Goal: Task Accomplishment & Management: Manage account settings

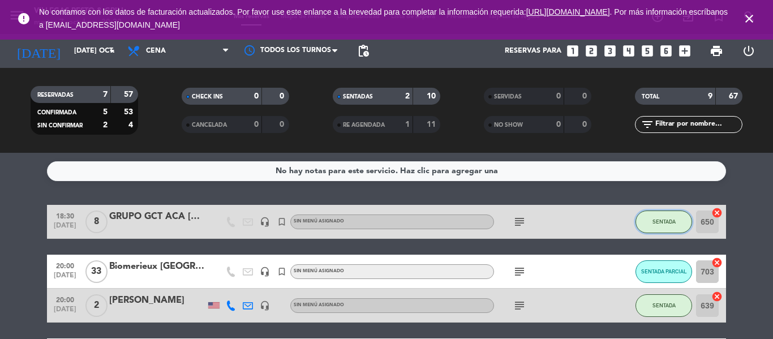
click at [671, 229] on button "SENTADA" at bounding box center [663, 222] width 57 height 23
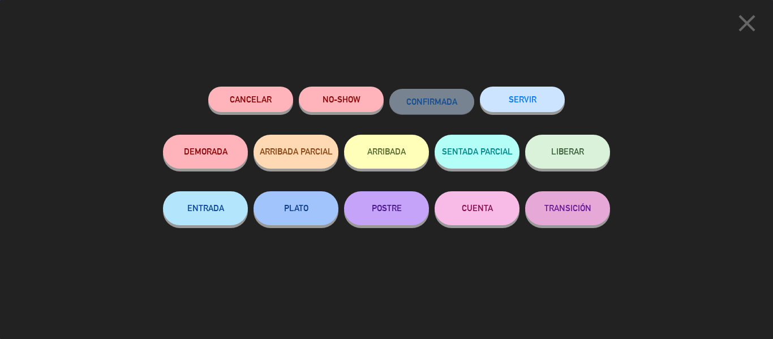
click at [541, 101] on button "SERVIR" at bounding box center [522, 99] width 85 height 25
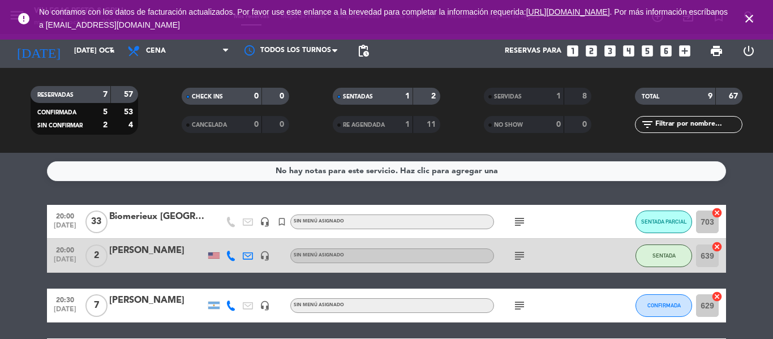
click at [520, 255] on icon "subject" at bounding box center [520, 256] width 14 height 14
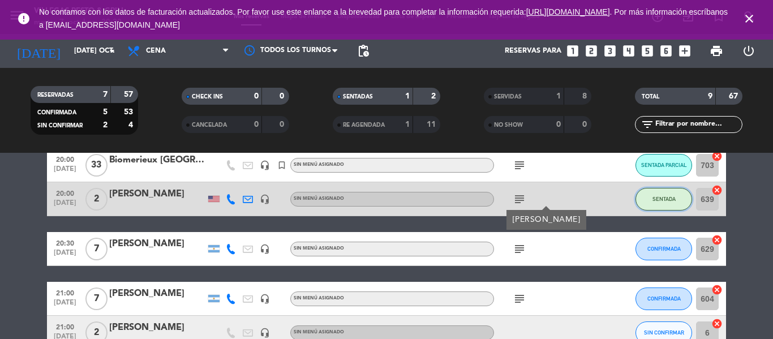
click at [674, 199] on span "SENTADA" at bounding box center [663, 199] width 23 height 6
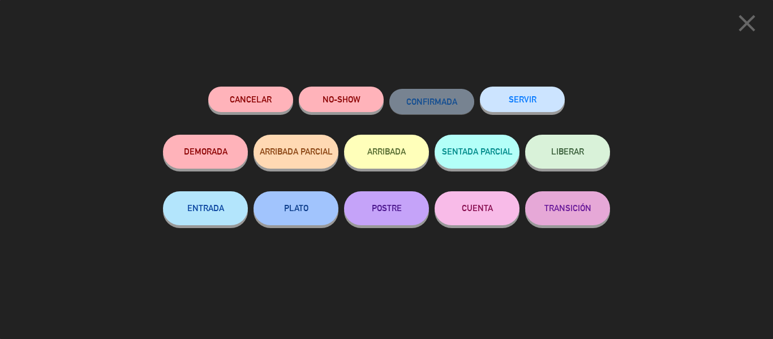
click at [517, 102] on button "SERVIR" at bounding box center [522, 99] width 85 height 25
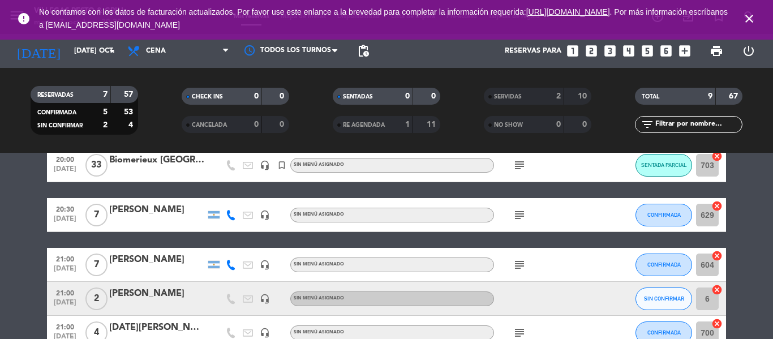
click at [522, 168] on icon "subject" at bounding box center [520, 165] width 14 height 14
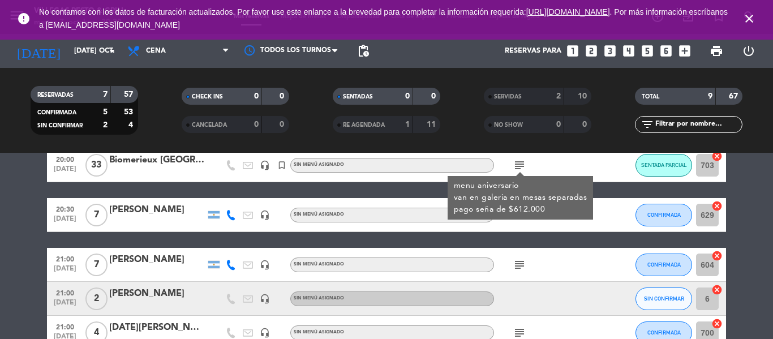
click at [754, 218] on bookings-row "20:00 [DATE] Biomerieux Argentina headset_mic turned_in_not Sin menú asignado s…" at bounding box center [386, 282] width 773 height 269
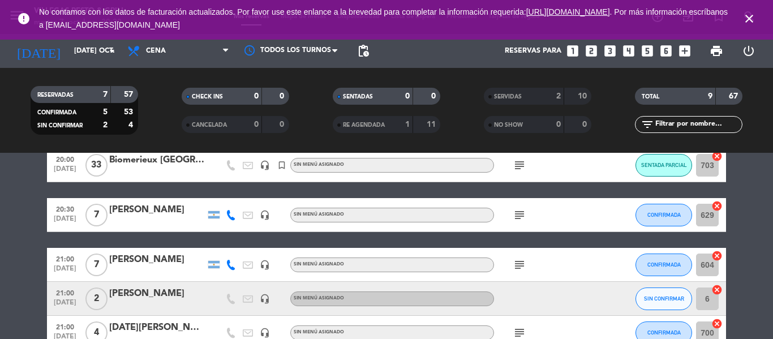
click at [518, 262] on icon "subject" at bounding box center [520, 265] width 14 height 14
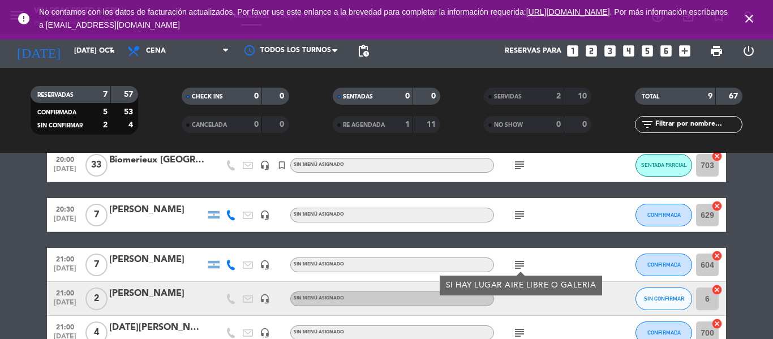
scroll to position [0, 0]
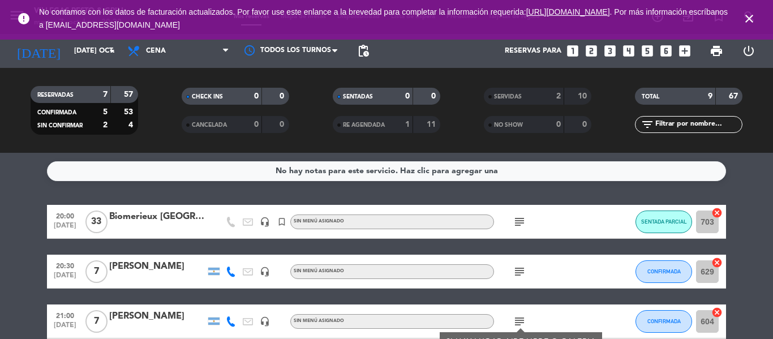
click at [750, 15] on icon "close" at bounding box center [749, 19] width 14 height 14
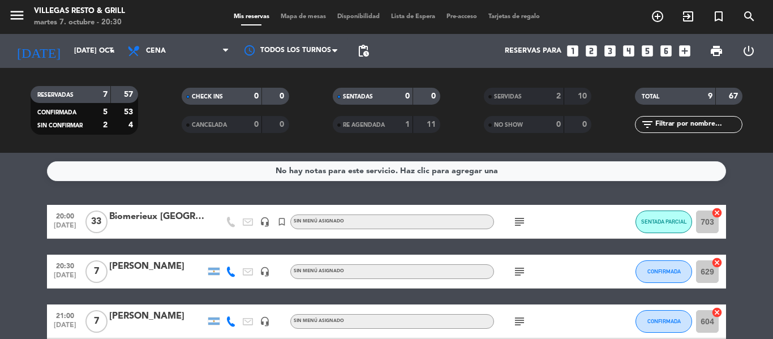
click at [310, 12] on div "Mis reservas Mapa de mesas Disponibilidad Lista de Espera Pre-acceso Tarjetas d…" at bounding box center [386, 17] width 317 height 10
click at [314, 15] on span "Mapa de mesas" at bounding box center [303, 17] width 57 height 6
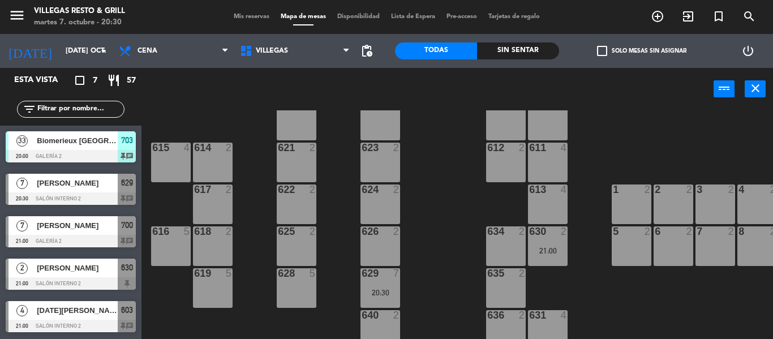
scroll to position [226, 0]
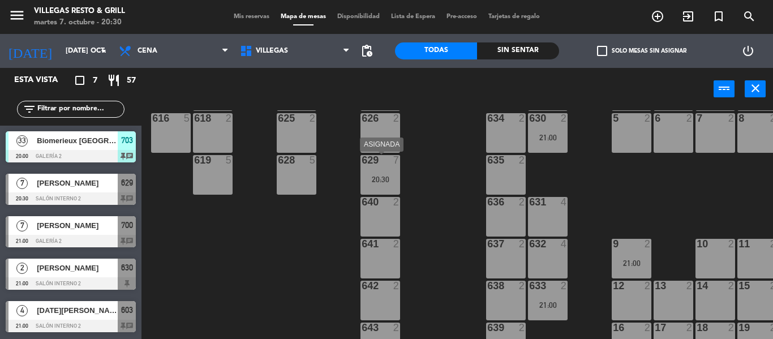
drag, startPoint x: 387, startPoint y: 174, endPoint x: 398, endPoint y: 192, distance: 21.4
click at [387, 175] on div "20:30" at bounding box center [380, 179] width 40 height 8
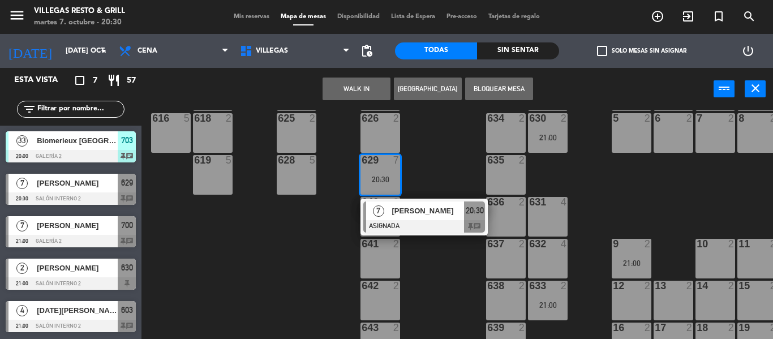
click at [413, 215] on span "[PERSON_NAME]" at bounding box center [428, 211] width 72 height 12
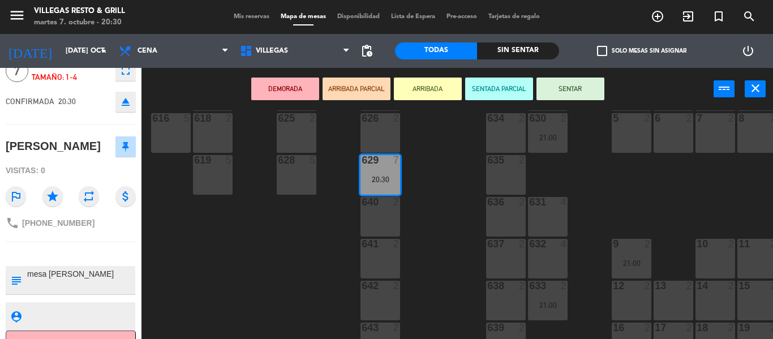
scroll to position [79, 0]
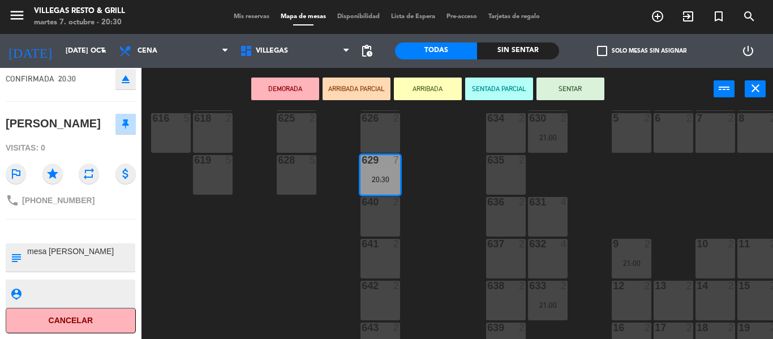
click at [272, 248] on div "602 7 603 4 21:00 604 7 608 2 607 4 605 2 606 2 610 2 609 4 621 2 623 2 614 2 6…" at bounding box center [461, 224] width 624 height 229
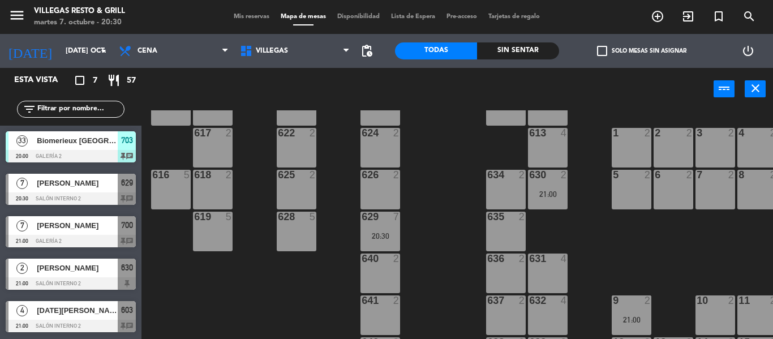
scroll to position [226, 0]
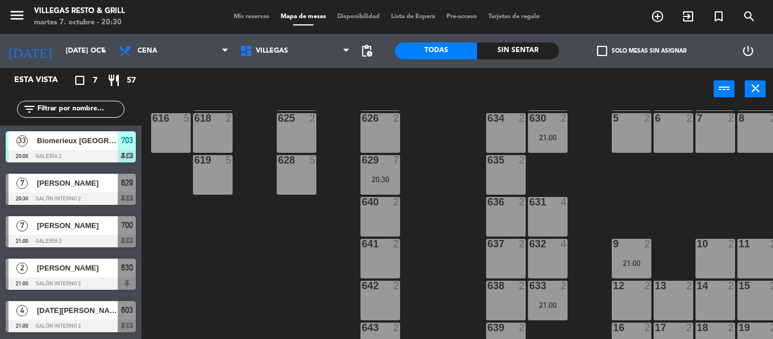
click at [548, 156] on div "602 7 603 4 21:00 604 7 608 2 607 4 605 2 606 2 610 2 609 4 621 2 623 2 614 2 6…" at bounding box center [461, 224] width 624 height 229
click at [543, 145] on div "630 2 21:00" at bounding box center [548, 133] width 40 height 40
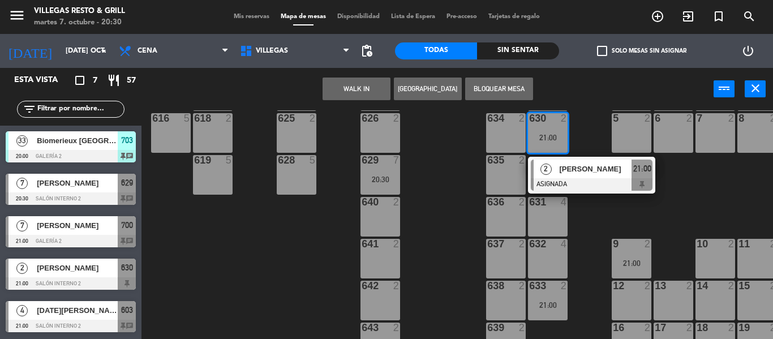
click at [519, 140] on div "634 2" at bounding box center [506, 133] width 40 height 40
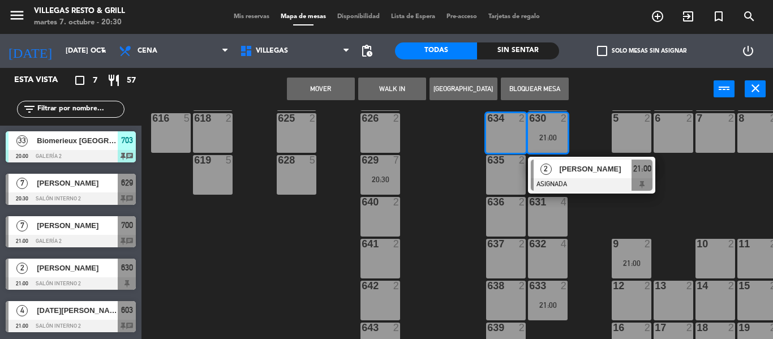
click at [323, 85] on button "Mover" at bounding box center [321, 89] width 68 height 23
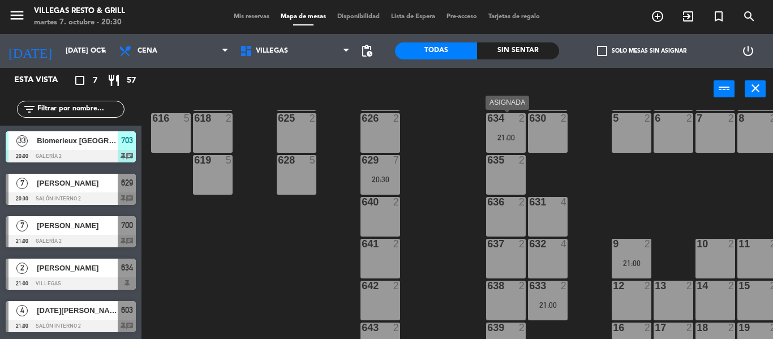
click at [525, 143] on div "634 2 21:00" at bounding box center [506, 133] width 40 height 40
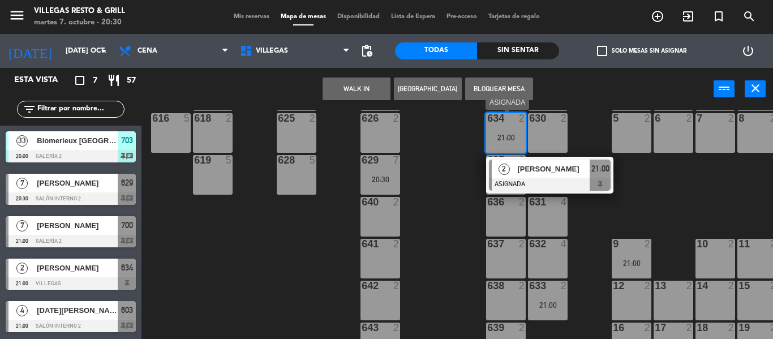
click at [536, 170] on span "[PERSON_NAME]" at bounding box center [553, 169] width 72 height 12
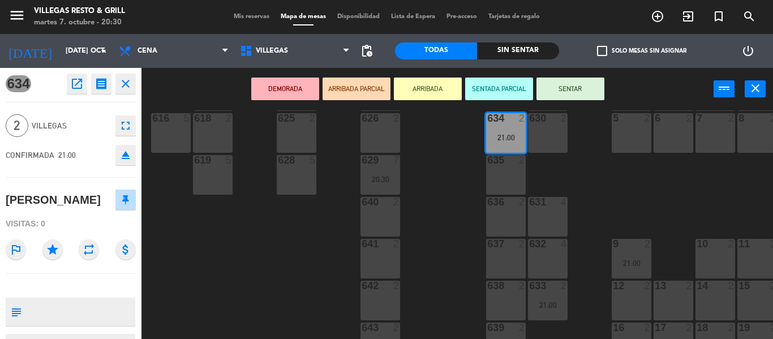
click at [440, 182] on div "602 7 603 4 21:00 604 7 608 2 607 4 605 2 606 2 610 2 609 4 621 2 623 2 614 2 6…" at bounding box center [461, 224] width 624 height 229
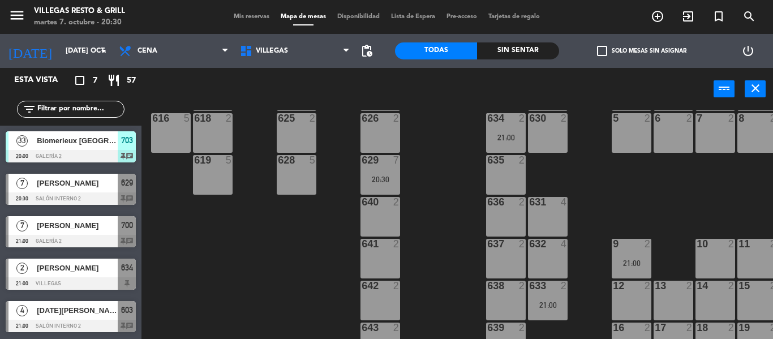
scroll to position [283, 0]
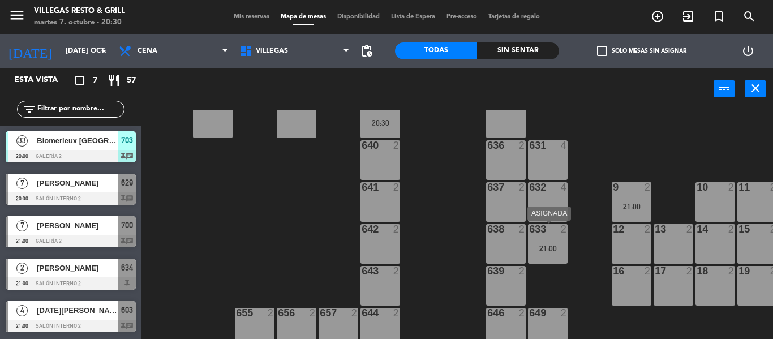
click at [562, 235] on div "633 2" at bounding box center [548, 229] width 40 height 11
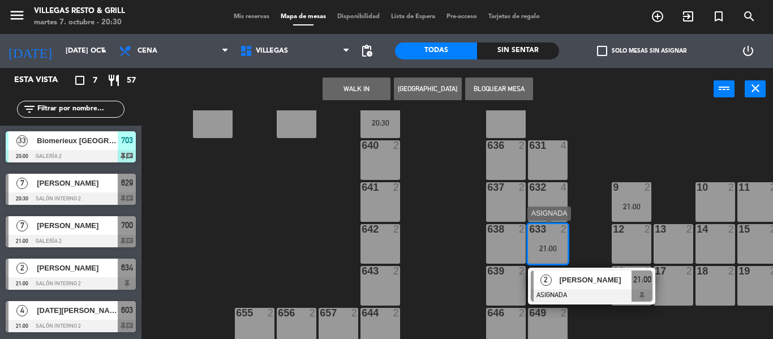
click at [559, 277] on span "[PERSON_NAME]" at bounding box center [595, 280] width 72 height 12
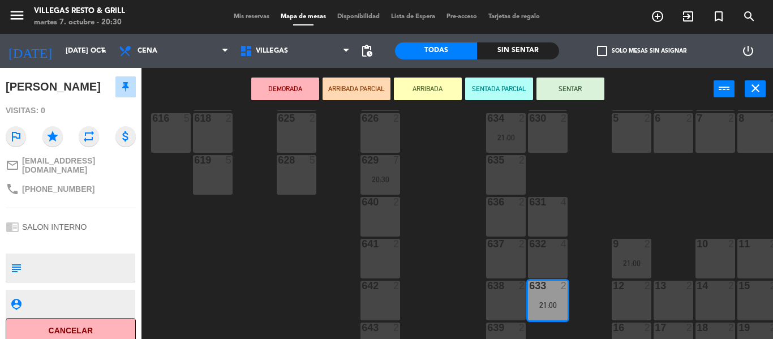
scroll to position [170, 0]
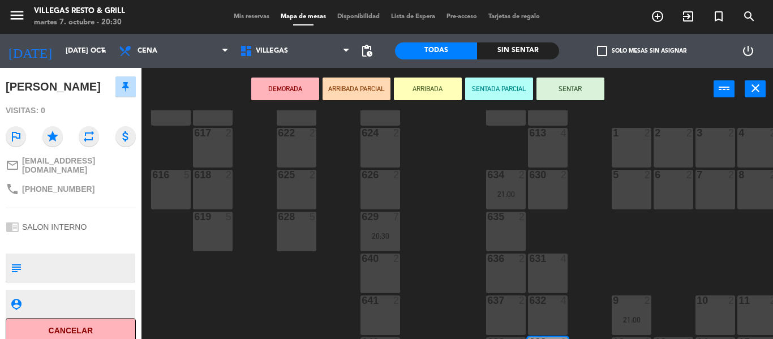
click at [509, 277] on div "636 2" at bounding box center [506, 274] width 40 height 40
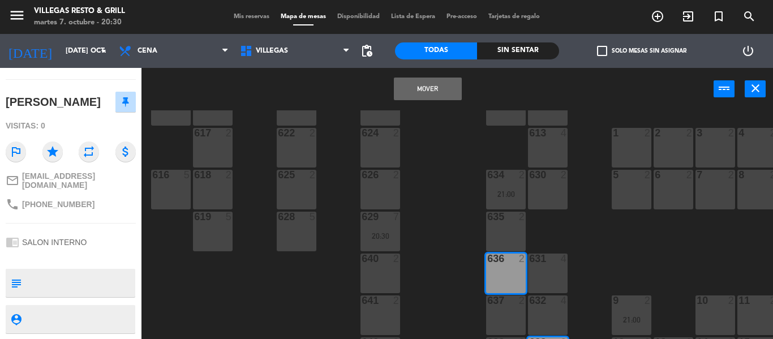
scroll to position [93, 0]
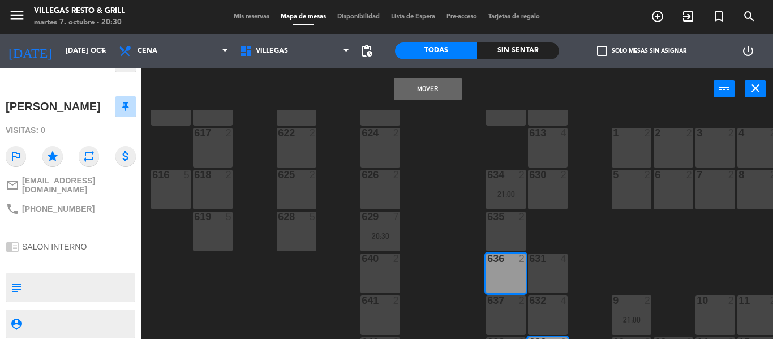
click at [509, 277] on div "636 2" at bounding box center [506, 274] width 40 height 40
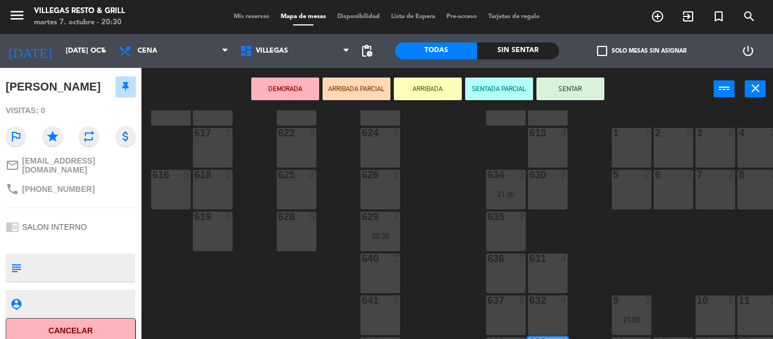
drag, startPoint x: 515, startPoint y: 308, endPoint x: 508, endPoint y: 294, distance: 16.2
click at [515, 308] on div "637 2" at bounding box center [506, 315] width 40 height 40
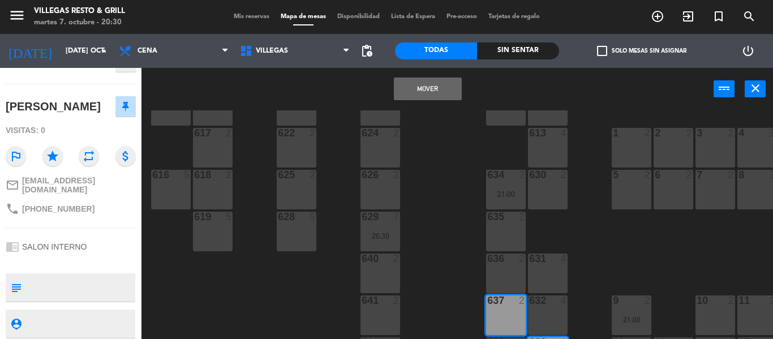
click at [446, 89] on button "Mover" at bounding box center [428, 89] width 68 height 23
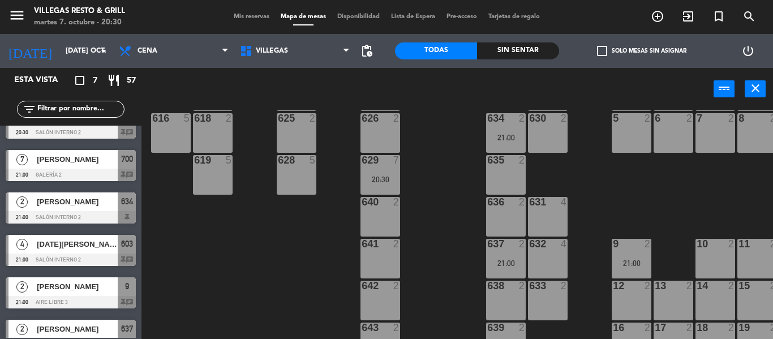
scroll to position [465, 0]
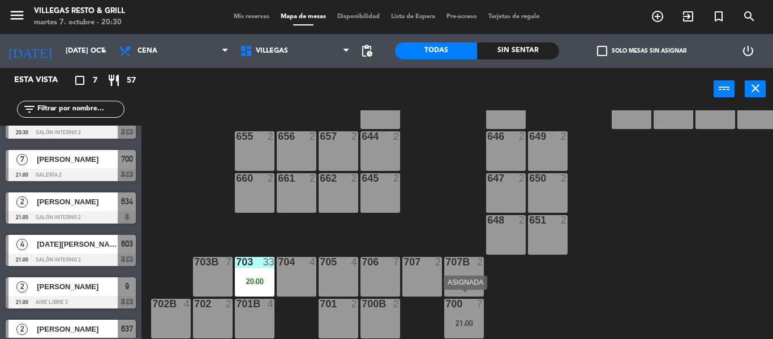
click at [475, 307] on div "700 7 21:00" at bounding box center [464, 319] width 40 height 40
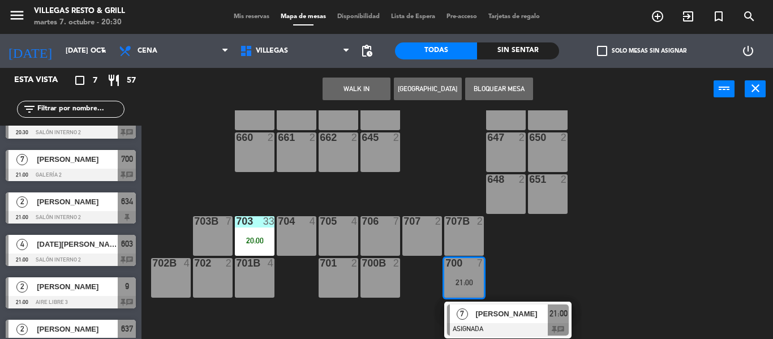
click at [482, 312] on span "[PERSON_NAME]" at bounding box center [511, 314] width 72 height 12
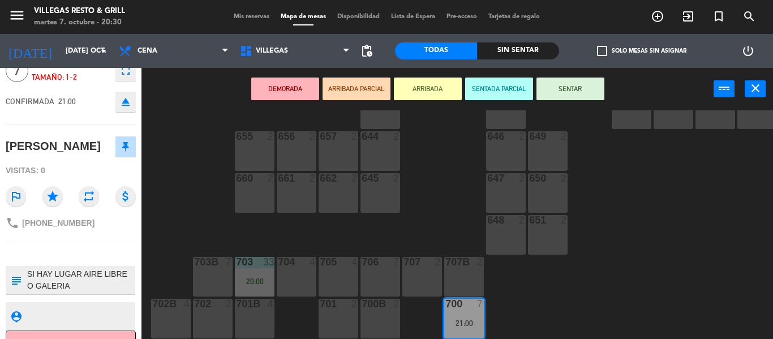
scroll to position [96, 0]
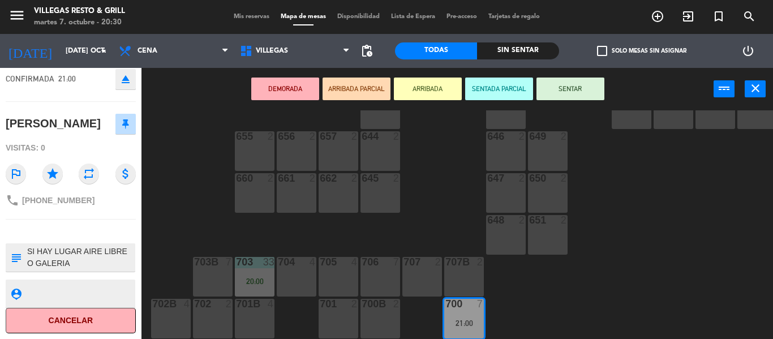
click at [177, 207] on div "602 7 603 4 21:00 604 7 608 2 607 4 605 2 606 2 610 2 609 4 621 2 623 2 614 2 6…" at bounding box center [461, 224] width 624 height 229
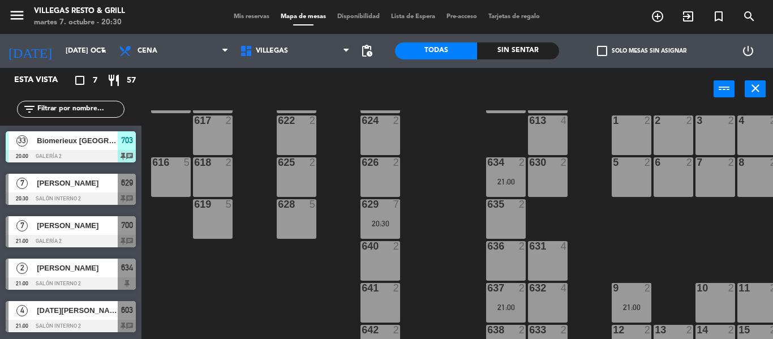
scroll to position [0, 0]
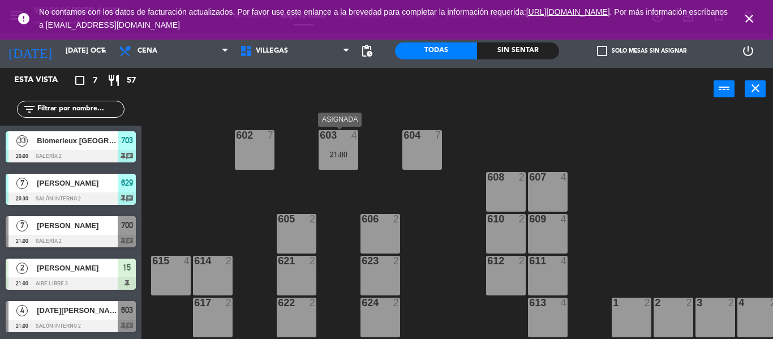
click at [342, 148] on div "603 4 21:00" at bounding box center [339, 150] width 40 height 40
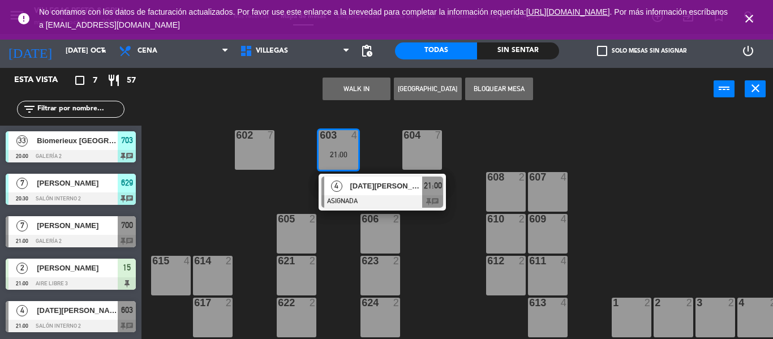
click at [242, 224] on div "602 7 603 4 21:00 4 [DATE][PERSON_NAME][GEOGRAPHIC_DATA] 21:00 chat 604 7 608 2…" at bounding box center [461, 224] width 624 height 229
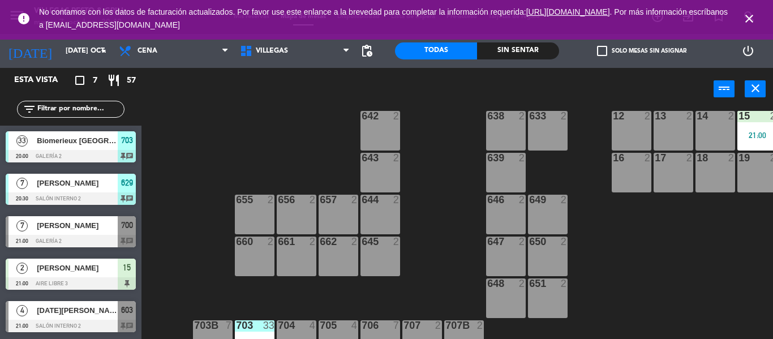
scroll to position [465, 0]
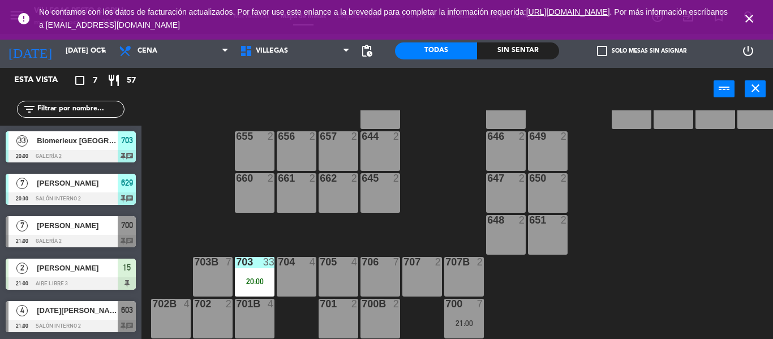
click at [462, 304] on div "700 7" at bounding box center [464, 304] width 40 height 11
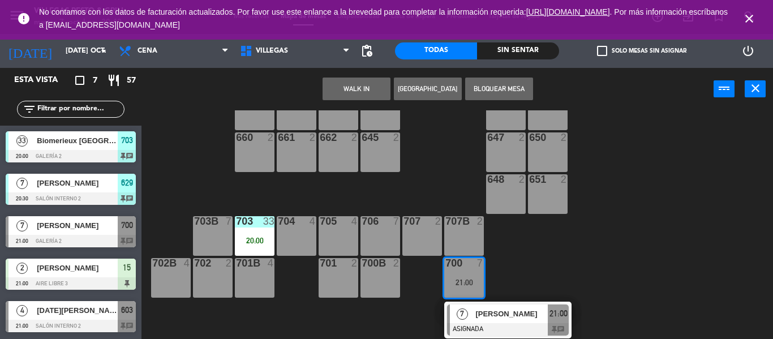
click at [469, 309] on div "7" at bounding box center [462, 313] width 24 height 19
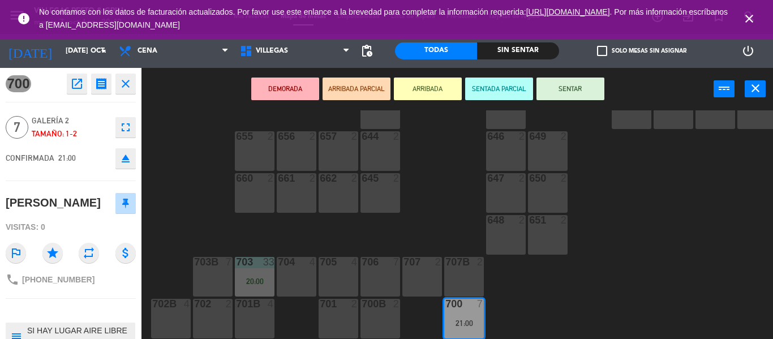
scroll to position [96, 0]
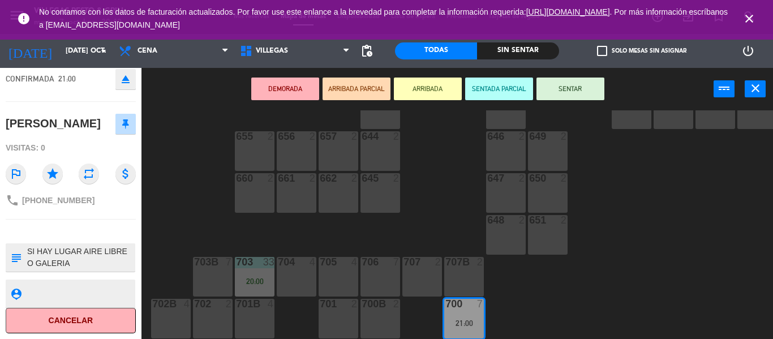
click at [203, 213] on div "602 7 603 4 21:00 604 7 608 2 607 4 605 2 606 2 610 2 609 4 621 2 623 2 614 2 6…" at bounding box center [461, 224] width 624 height 229
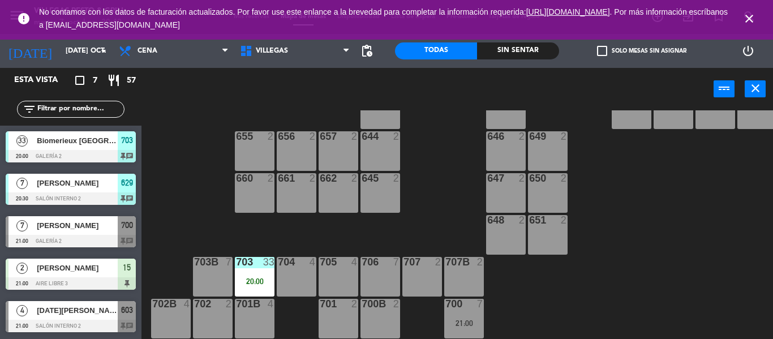
scroll to position [85, 0]
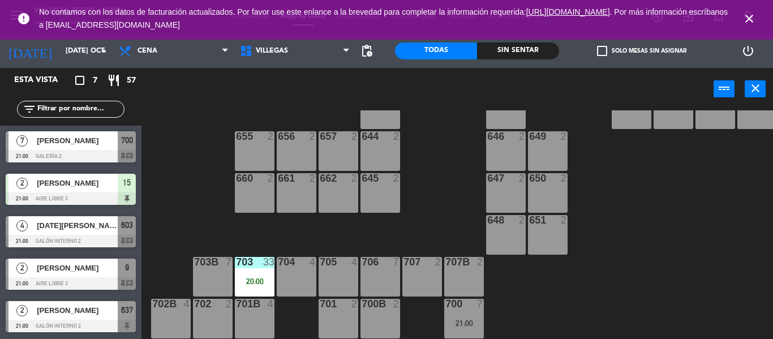
click at [98, 282] on div at bounding box center [71, 283] width 130 height 12
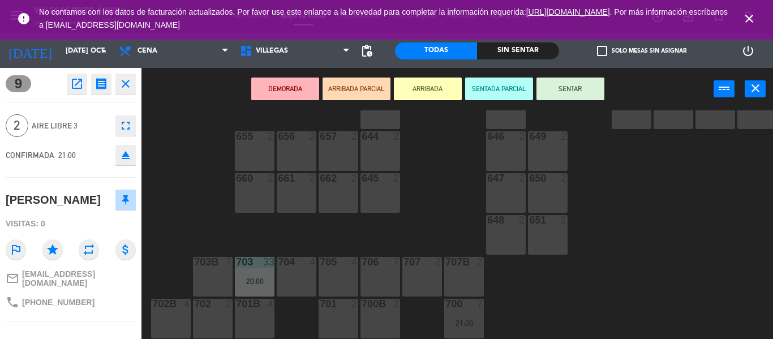
scroll to position [97, 0]
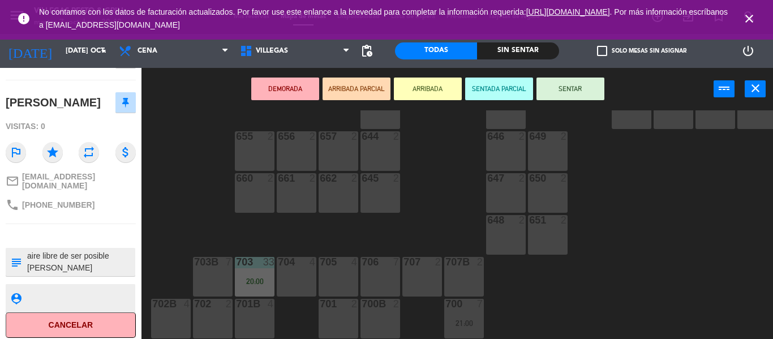
click at [178, 207] on div "602 7 603 4 21:00 604 7 608 2 607 4 605 2 606 2 610 2 609 4 621 2 623 2 614 2 6…" at bounding box center [461, 224] width 624 height 229
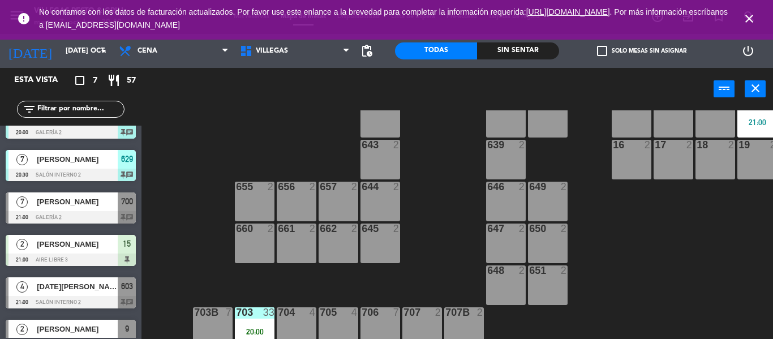
scroll to position [296, 0]
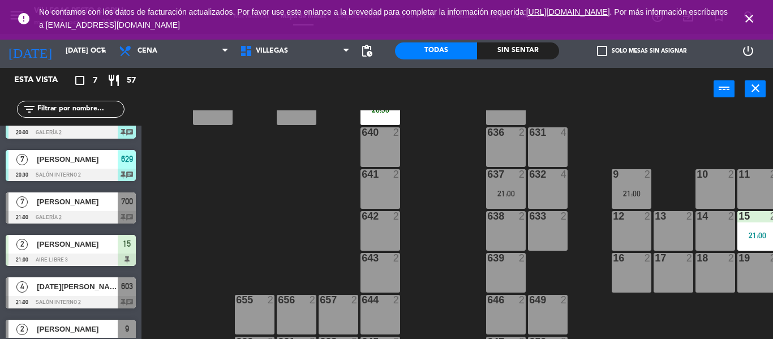
click at [637, 185] on div "9 2 21:00" at bounding box center [632, 189] width 40 height 40
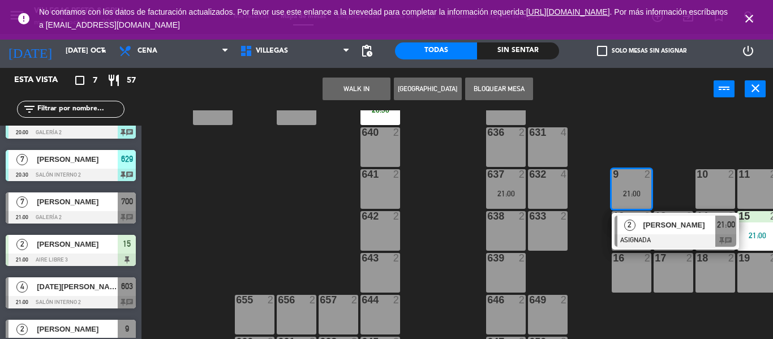
click at [654, 221] on span "[PERSON_NAME]" at bounding box center [679, 225] width 72 height 12
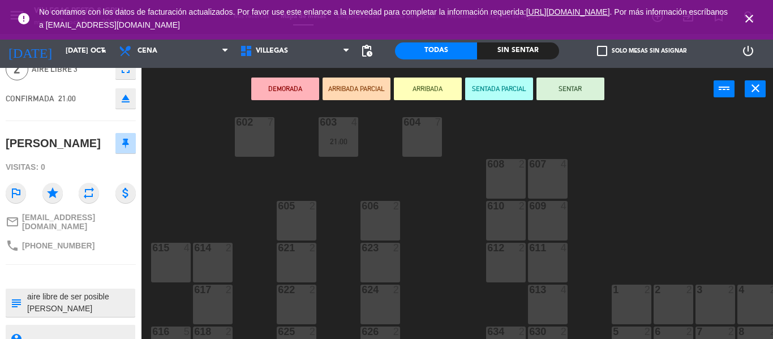
scroll to position [0, 0]
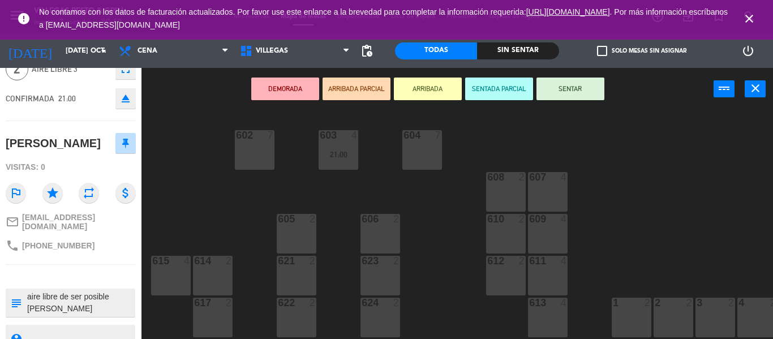
click at [431, 200] on div "602 7 603 4 21:00 604 7 608 2 607 4 605 2 606 2 610 2 609 4 621 2 623 2 614 2 6…" at bounding box center [461, 224] width 624 height 229
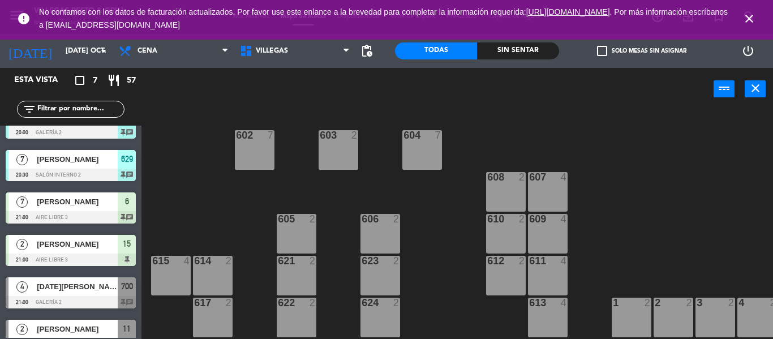
scroll to position [80, 0]
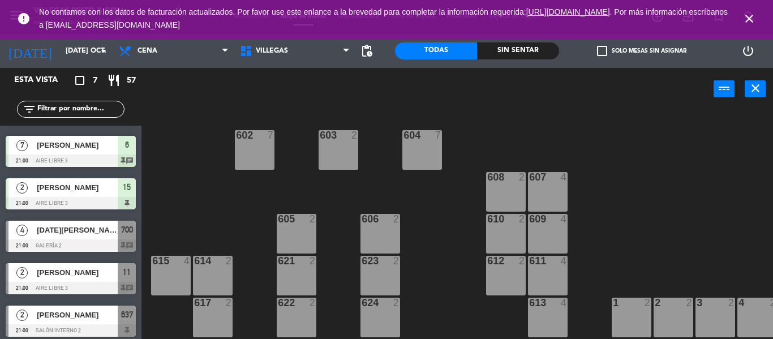
click at [102, 285] on div at bounding box center [71, 288] width 130 height 12
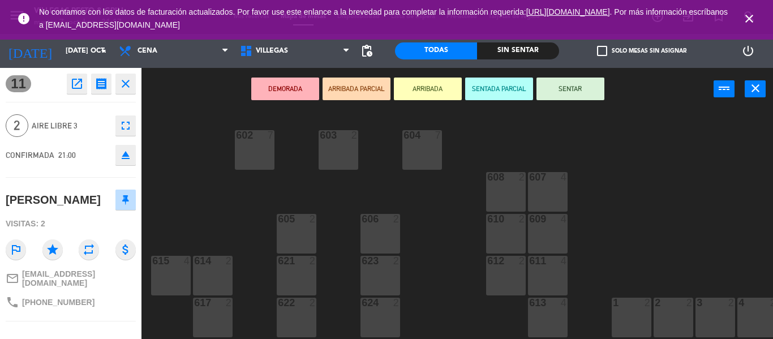
scroll to position [97, 0]
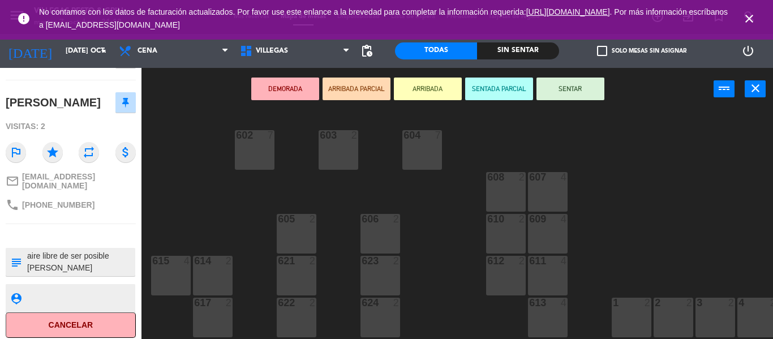
click at [181, 190] on div "602 7 603 2 604 7 608 2 607 4 605 2 606 2 610 2 609 4 621 2 623 2 614 2 615 4 6…" at bounding box center [461, 224] width 624 height 229
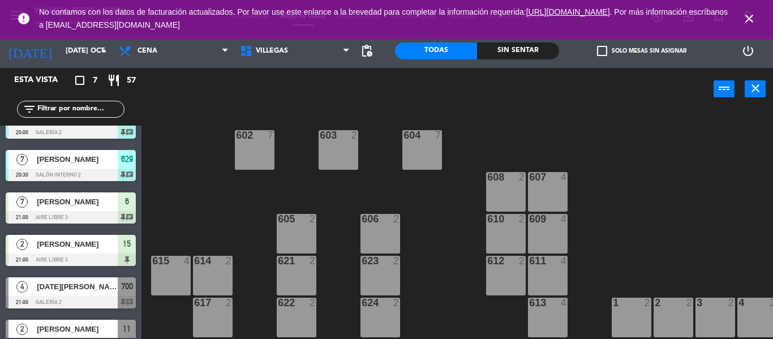
scroll to position [85, 0]
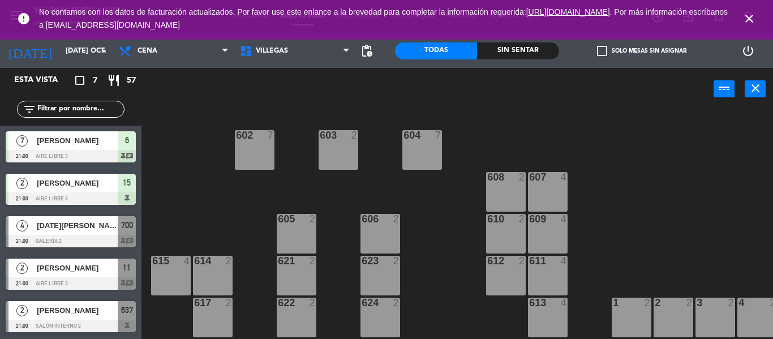
click at [113, 320] on div at bounding box center [71, 326] width 130 height 12
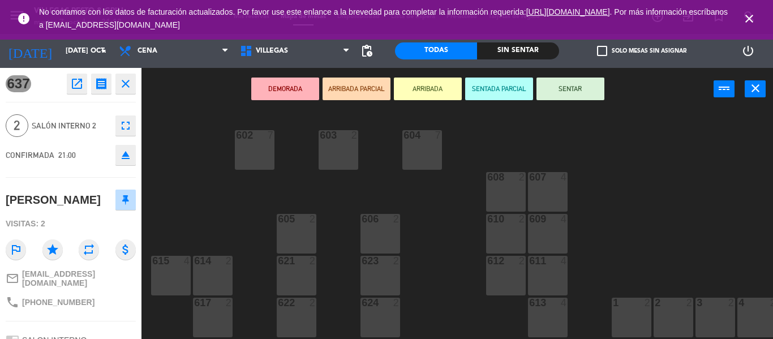
scroll to position [119, 0]
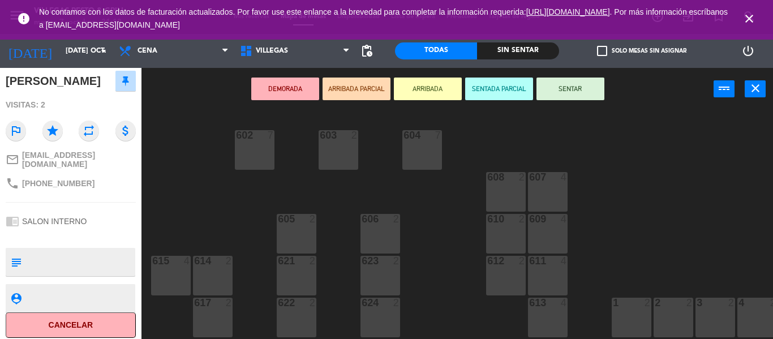
click at [237, 214] on div "602 7 603 2 604 7 608 2 607 4 605 2 606 2 610 2 609 4 621 2 623 2 614 2 615 4 6…" at bounding box center [461, 224] width 624 height 229
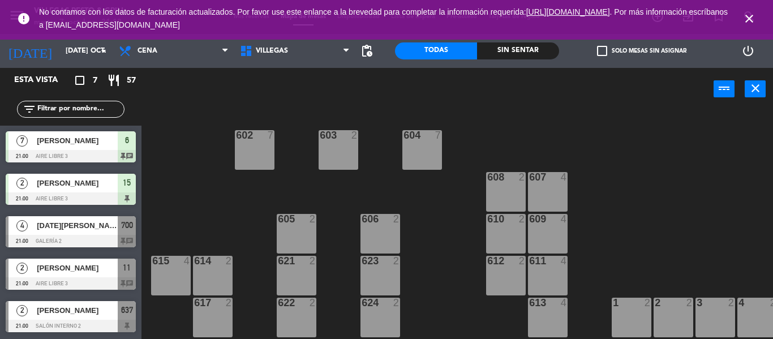
scroll to position [0, 0]
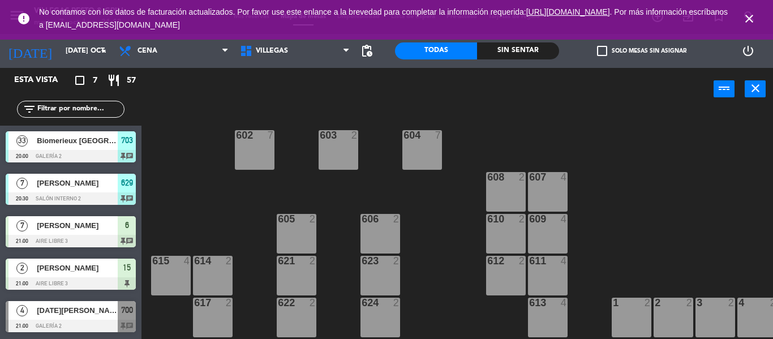
click at [122, 142] on span "703" at bounding box center [127, 141] width 12 height 14
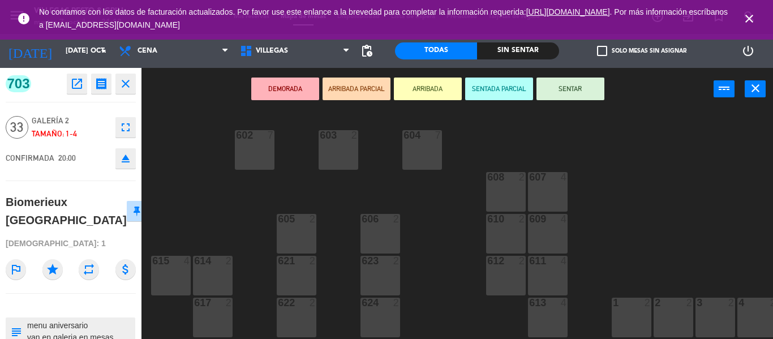
click at [587, 85] on button "SENTAR" at bounding box center [570, 89] width 68 height 23
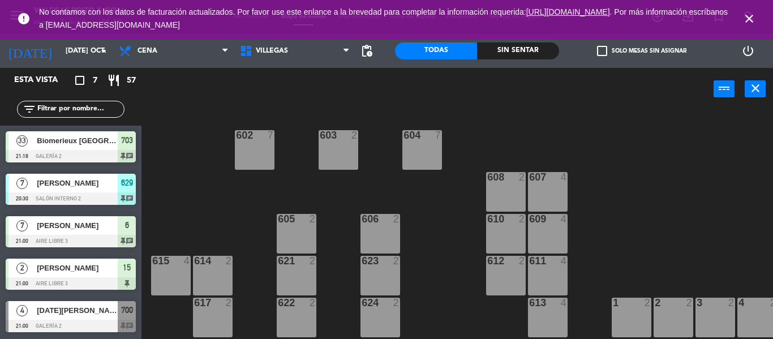
click at [104, 151] on div at bounding box center [71, 156] width 130 height 12
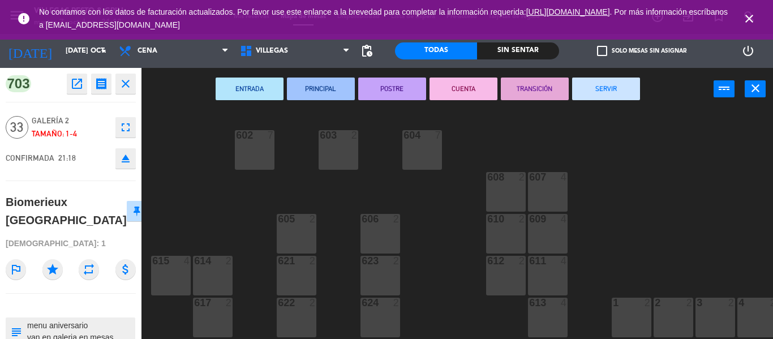
click at [586, 95] on button "SERVIR" at bounding box center [606, 89] width 68 height 23
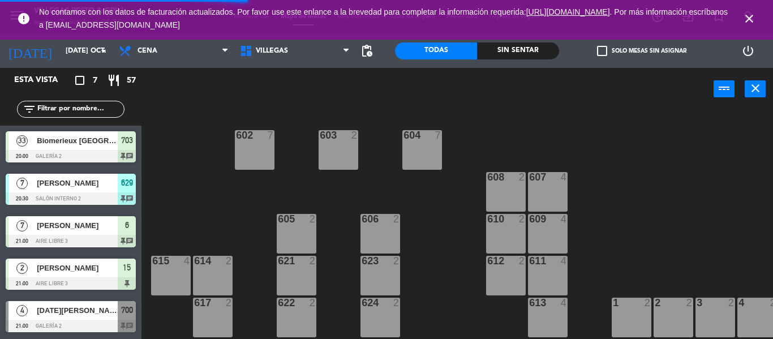
click at [88, 195] on div at bounding box center [71, 198] width 130 height 12
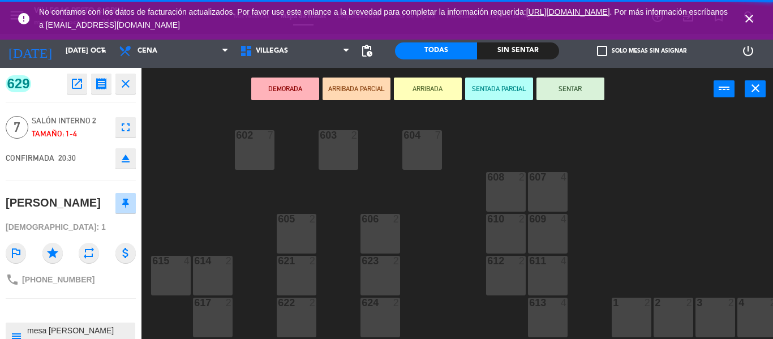
drag, startPoint x: 586, startPoint y: 85, endPoint x: 566, endPoint y: 87, distance: 20.4
click at [586, 85] on button "SENTAR" at bounding box center [570, 89] width 68 height 23
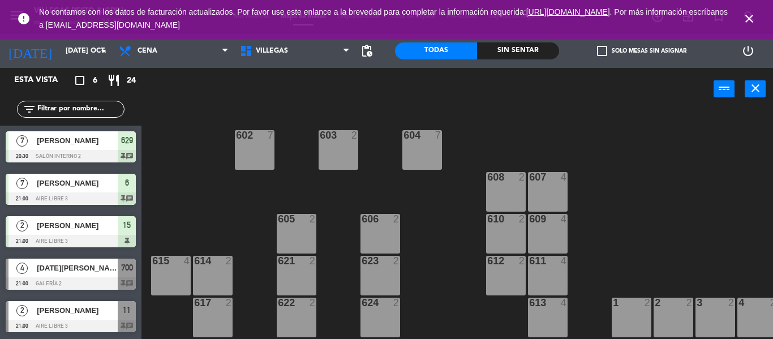
click at [110, 189] on span "[PERSON_NAME]" at bounding box center [77, 183] width 81 height 12
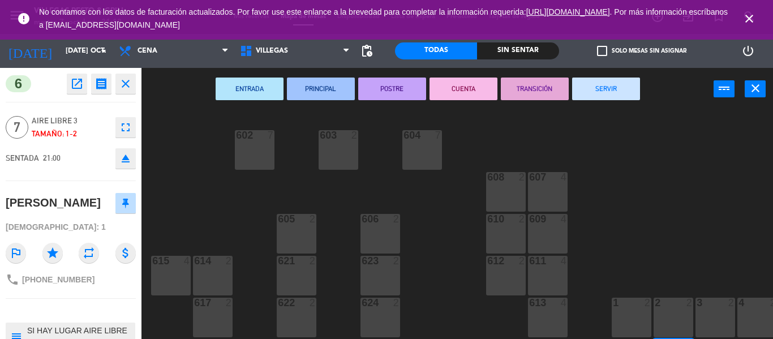
scroll to position [70, 0]
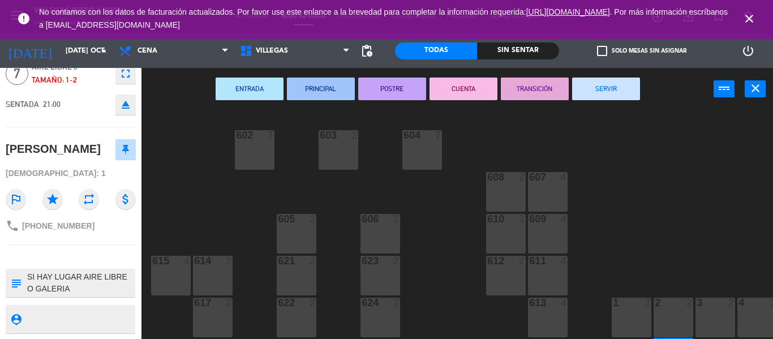
click at [605, 91] on button "SERVIR" at bounding box center [606, 89] width 68 height 23
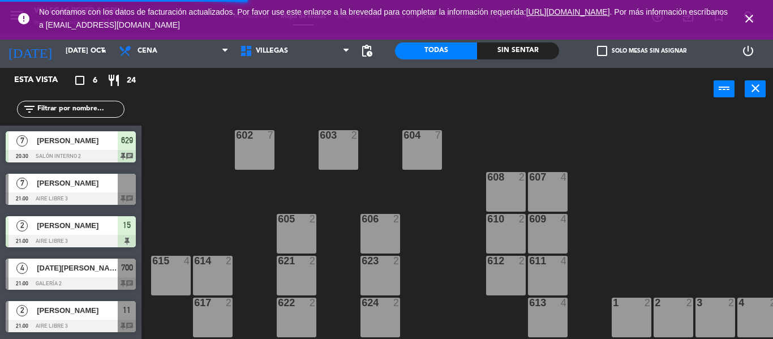
scroll to position [42, 0]
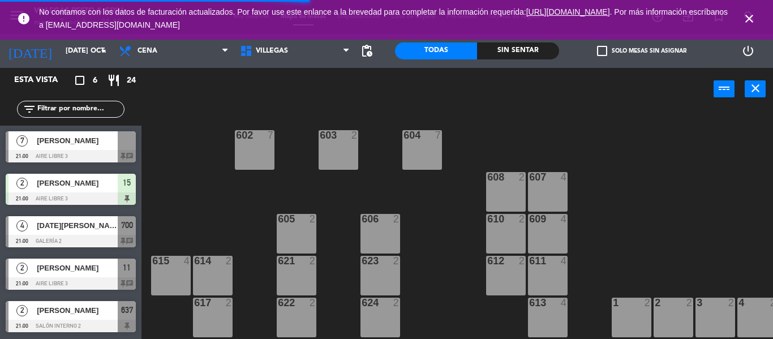
click at [230, 196] on div "602 7 603 2 604 7 608 2 607 4 605 2 606 2 610 2 609 4 621 2 623 2 614 2 615 4 6…" at bounding box center [461, 224] width 624 height 229
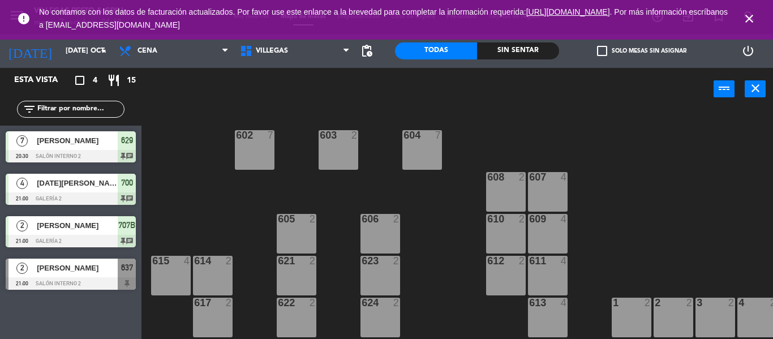
click at [100, 272] on span "[PERSON_NAME]" at bounding box center [77, 268] width 81 height 12
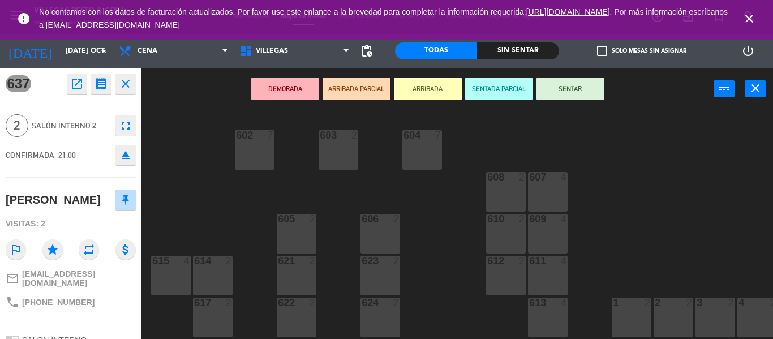
click at [80, 86] on icon "open_in_new" at bounding box center [77, 84] width 14 height 14
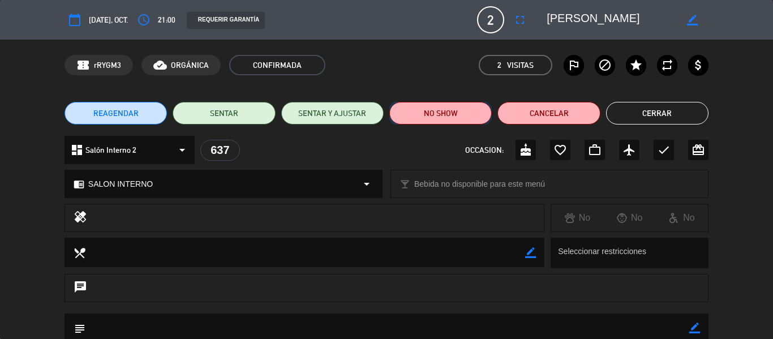
click at [453, 117] on button "NO SHOW" at bounding box center [440, 113] width 102 height 23
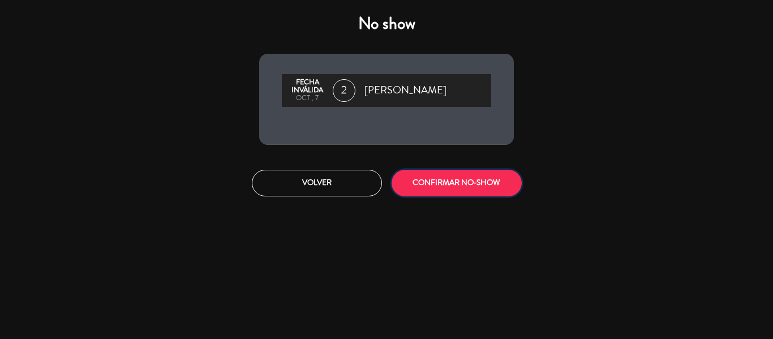
click at [465, 182] on button "CONFIRMAR NO-SHOW" at bounding box center [457, 183] width 130 height 27
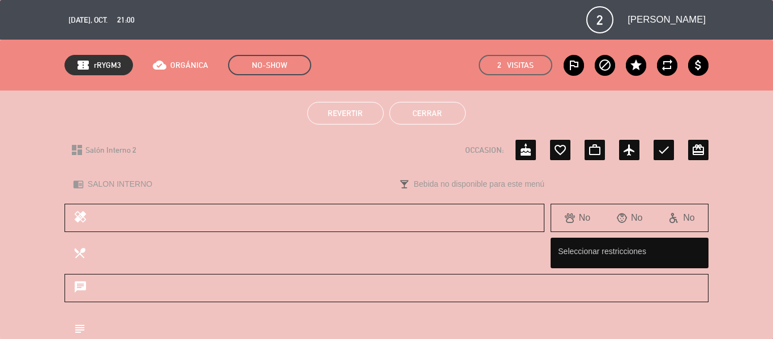
scroll to position [57, 0]
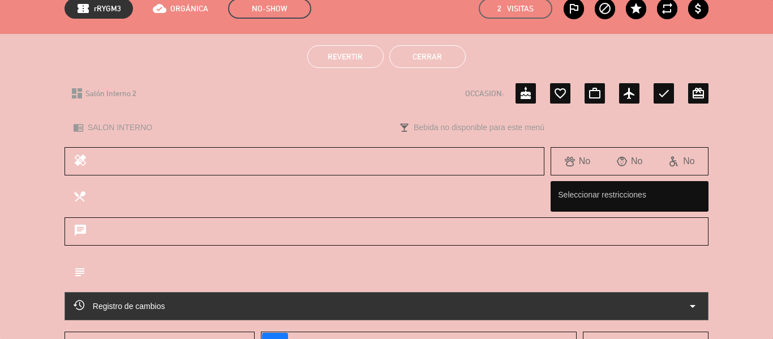
click at [411, 62] on button "Cerrar" at bounding box center [427, 56] width 76 height 23
